Goal: Task Accomplishment & Management: Manage account settings

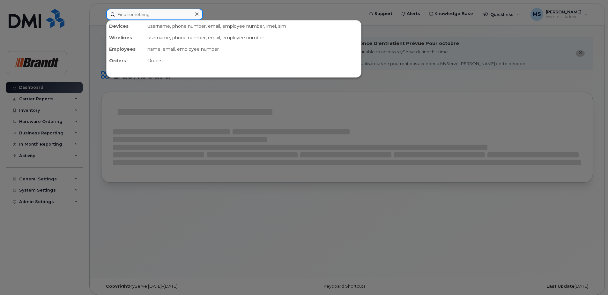
click at [196, 11] on div at bounding box center [154, 14] width 97 height 11
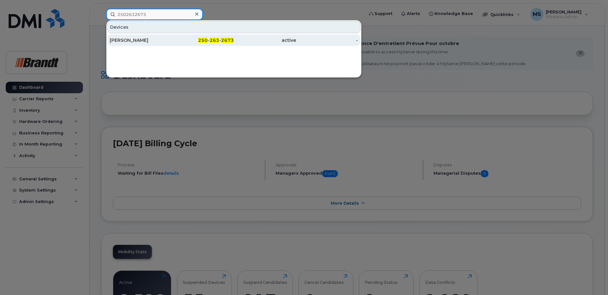
type input "2502632673"
click at [144, 39] on div "[PERSON_NAME]" at bounding box center [141, 40] width 62 height 6
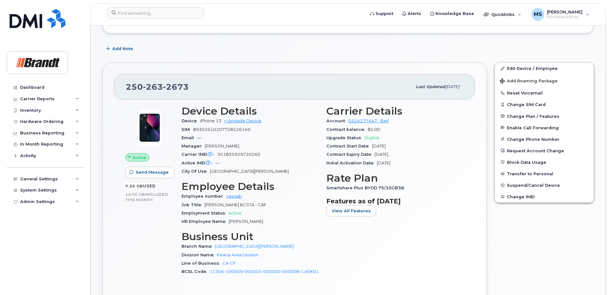
scroll to position [128, 0]
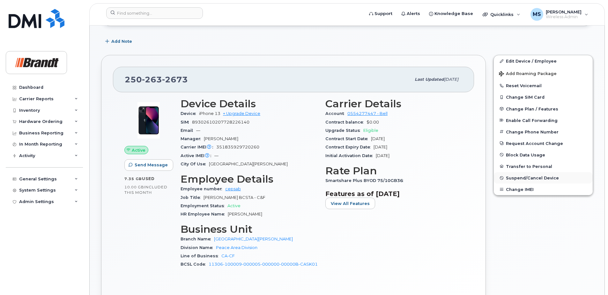
click at [549, 173] on button "Suspend/Cancel Device" at bounding box center [543, 177] width 99 height 11
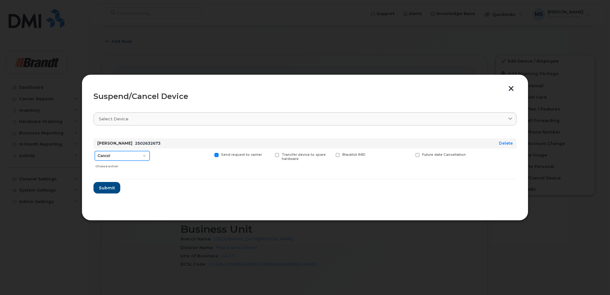
click at [134, 159] on select "Cancel Suspend - Extend Suspension Suspend - Reduced Rate Suspend - Full Rate S…" at bounding box center [122, 156] width 55 height 10
select select "[object Object]"
click at [95, 151] on select "Cancel Suspend - Extend Suspension Suspend - Reduced Rate Suspend - Full Rate S…" at bounding box center [122, 156] width 55 height 10
click at [172, 155] on span "Available for new activations/redeployments" at bounding box center [184, 156] width 48 height 8
click at [149, 155] on input "Available for new activations/redeployments" at bounding box center [147, 154] width 3 height 3
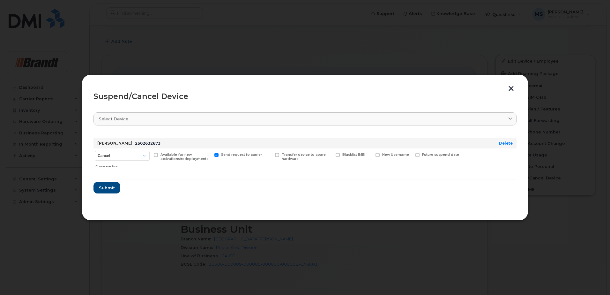
checkbox input "true"
click at [384, 155] on span "New Username" at bounding box center [395, 154] width 27 height 4
click at [371, 155] on input "New Username" at bounding box center [369, 154] width 3 height 3
checkbox input "true"
click at [392, 165] on input "text" at bounding box center [393, 164] width 36 height 11
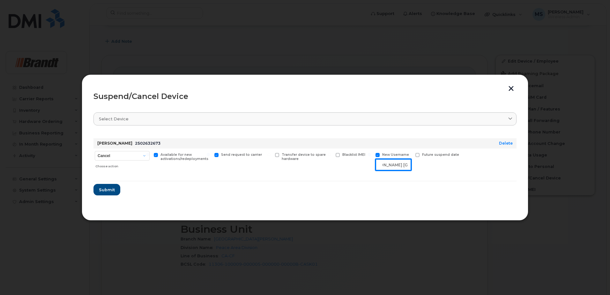
scroll to position [0, 30]
type input "Spare [PERSON_NAME] [GEOGRAPHIC_DATA][PERSON_NAME]"
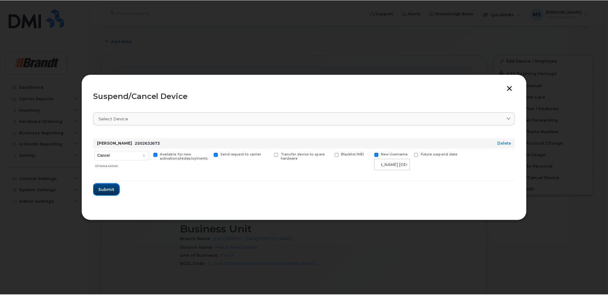
scroll to position [0, 0]
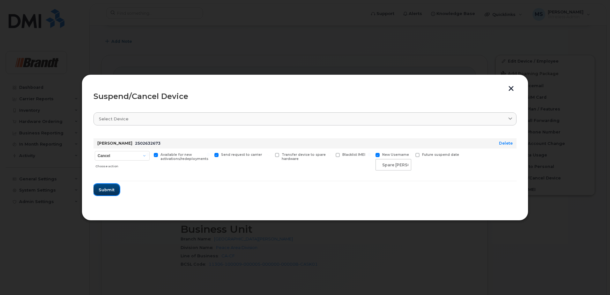
click at [107, 191] on span "Submit" at bounding box center [107, 190] width 16 height 6
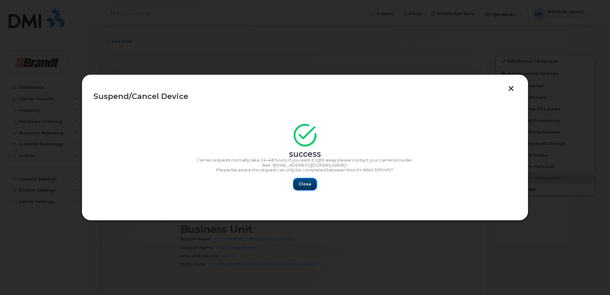
click at [309, 180] on button "Close" at bounding box center [304, 183] width 23 height 11
